Goal: Check status: Check status

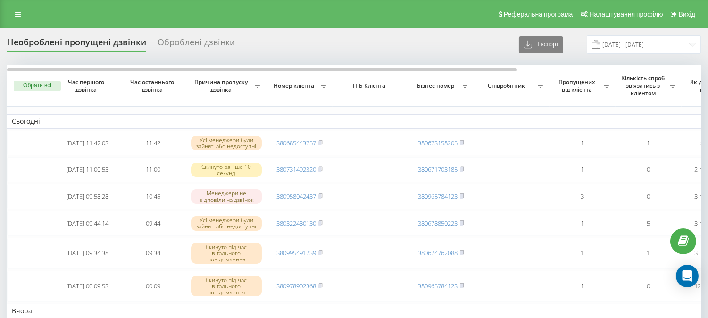
click at [451, 11] on div "Реферальна програма Налаштування профілю Вихід" at bounding box center [354, 14] width 708 height 28
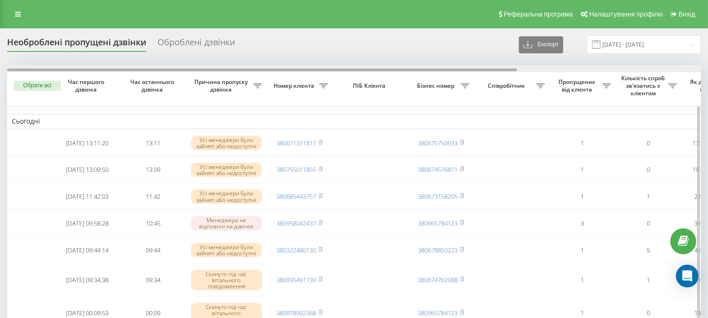
drag, startPoint x: 470, startPoint y: 31, endPoint x: 437, endPoint y: 71, distance: 52.0
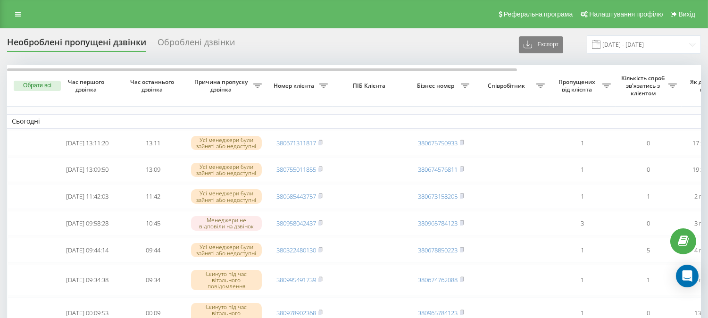
click at [478, 20] on div "Реферальна програма Налаштування профілю Вихід" at bounding box center [354, 14] width 708 height 28
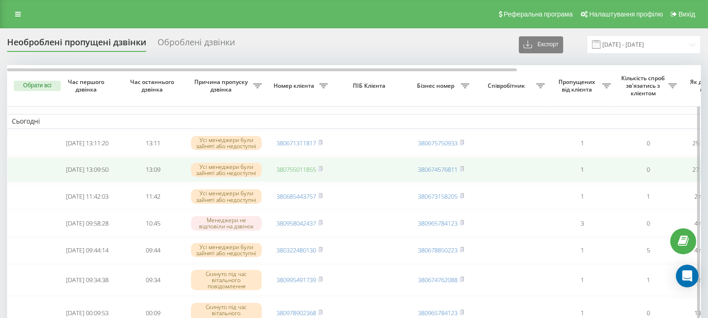
click at [293, 169] on link "380755011855" at bounding box center [297, 169] width 40 height 8
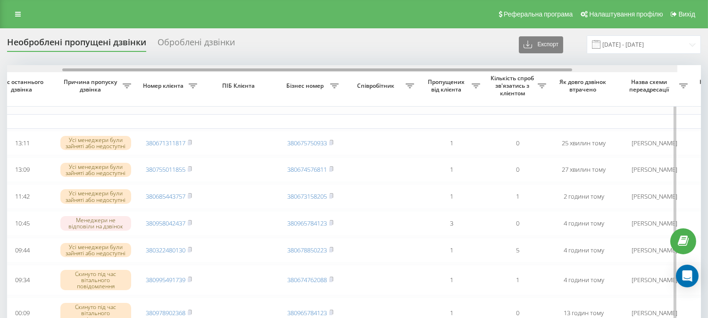
scroll to position [0, 133]
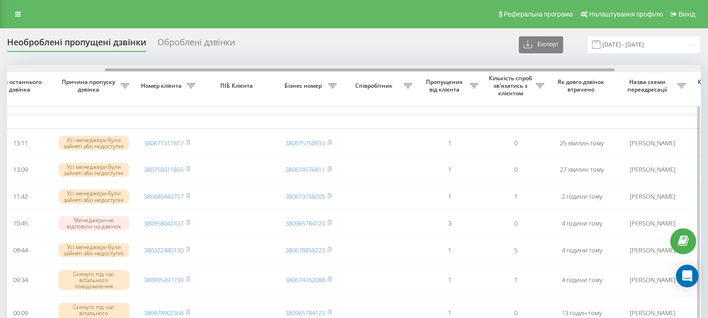
drag, startPoint x: 326, startPoint y: 69, endPoint x: 424, endPoint y: 69, distance: 97.7
click at [424, 69] on div at bounding box center [360, 69] width 510 height 3
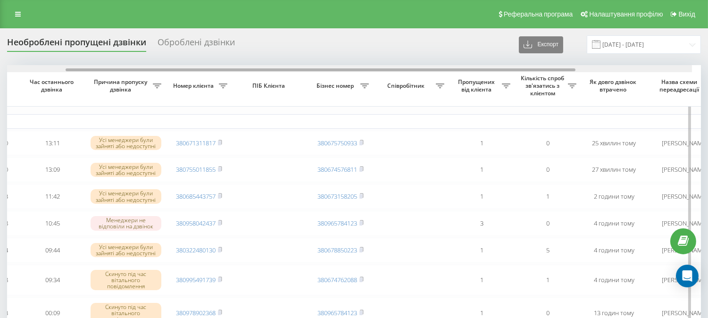
scroll to position [0, 0]
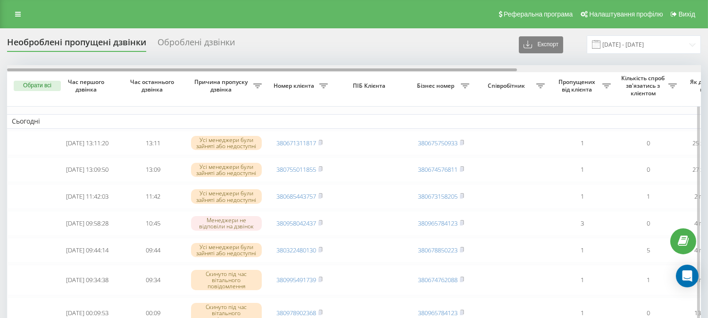
drag, startPoint x: 480, startPoint y: 68, endPoint x: 284, endPoint y: 75, distance: 196.9
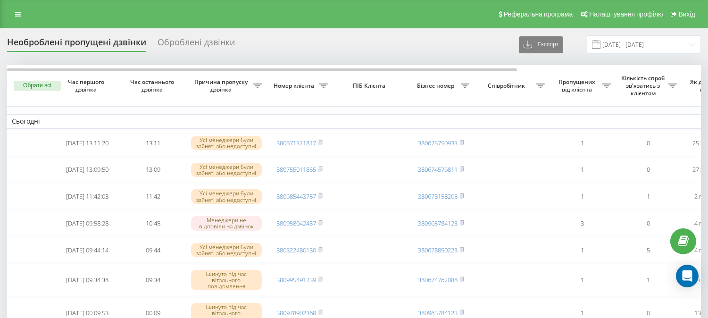
click at [421, 25] on div "Реферальна програма Налаштування профілю Вихід" at bounding box center [354, 14] width 708 height 28
